Goal: Find specific page/section: Find specific page/section

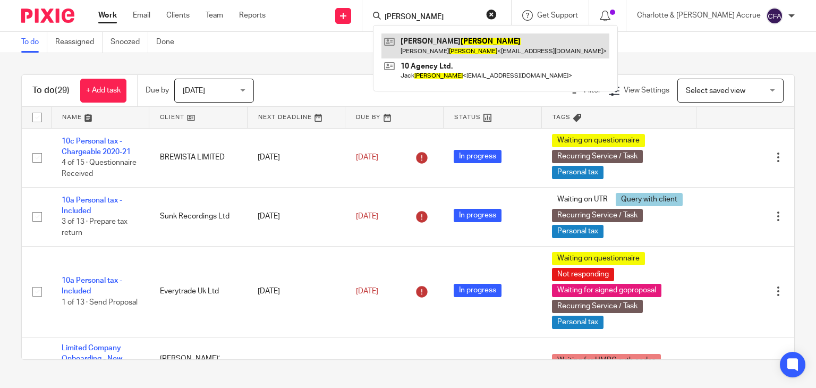
type input "goddard"
click at [494, 50] on link at bounding box center [496, 45] width 228 height 24
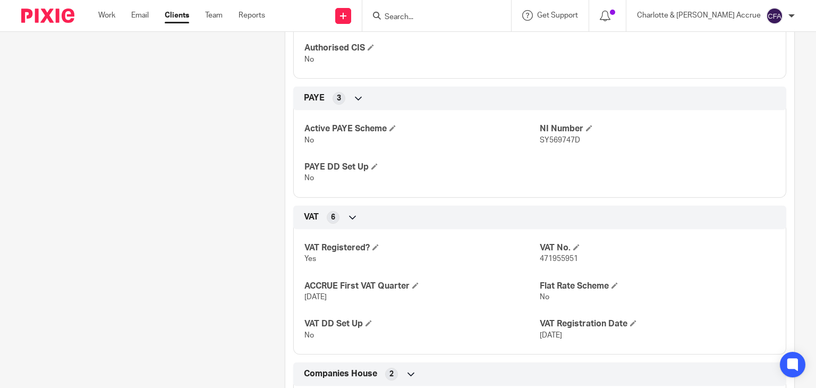
scroll to position [425, 0]
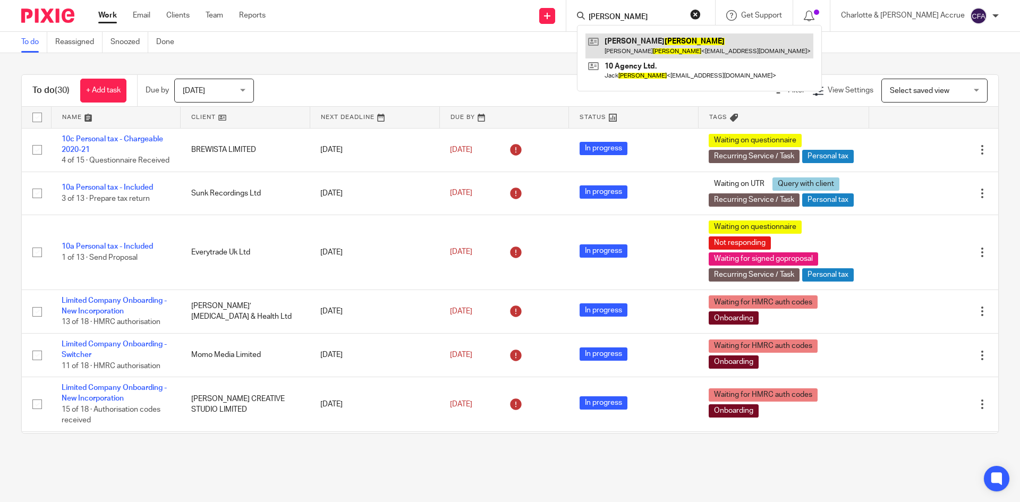
type input "[PERSON_NAME]"
click at [718, 40] on link at bounding box center [700, 45] width 228 height 24
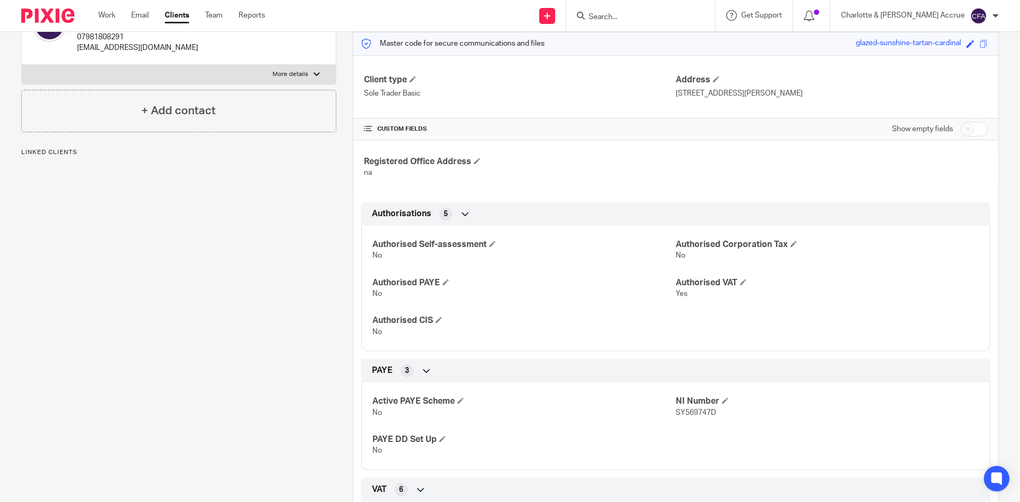
scroll to position [372, 0]
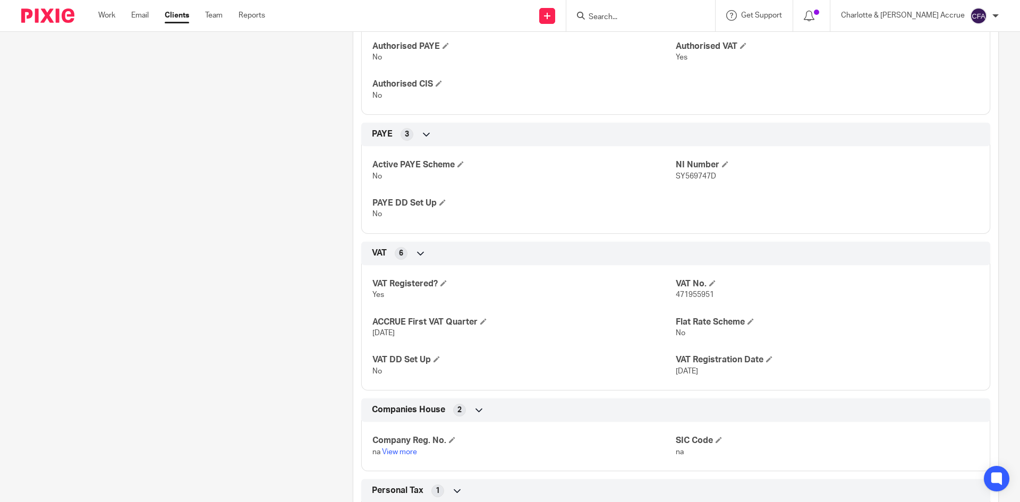
click at [684, 294] on span "471955951" at bounding box center [695, 294] width 38 height 7
copy span "471955951"
click at [655, 20] on input "Search" at bounding box center [636, 18] width 96 height 10
paste input "VELARIS CONSULTING LTD"
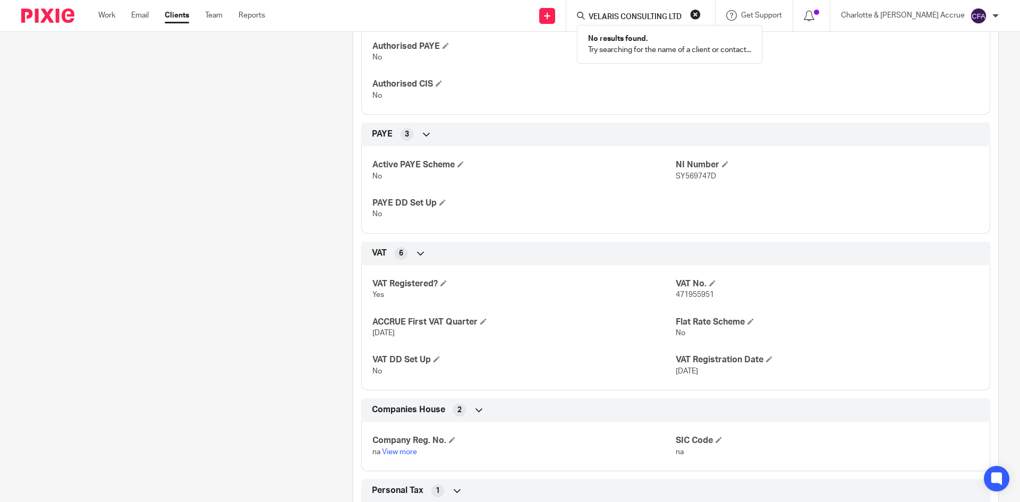
type input "VELARIS CONSULTING LTD"
